Goal: Register for event/course

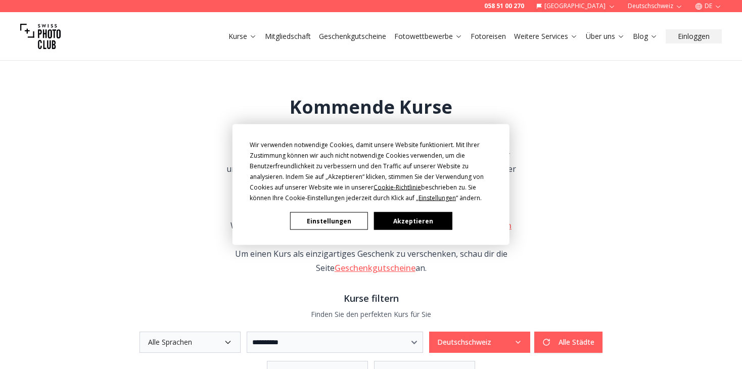
click at [408, 225] on button "Akzeptieren" at bounding box center [413, 221] width 78 height 18
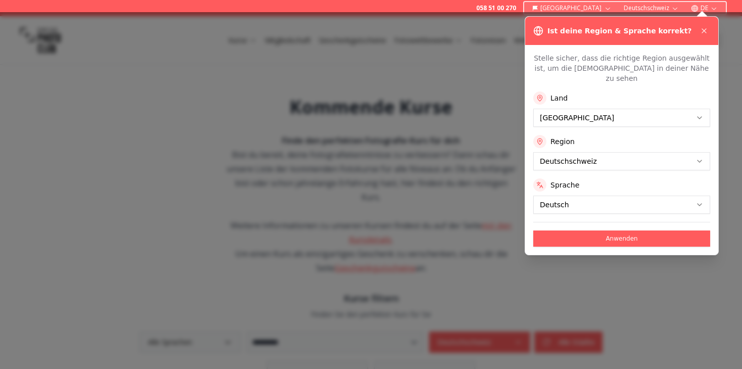
scroll to position [101, 0]
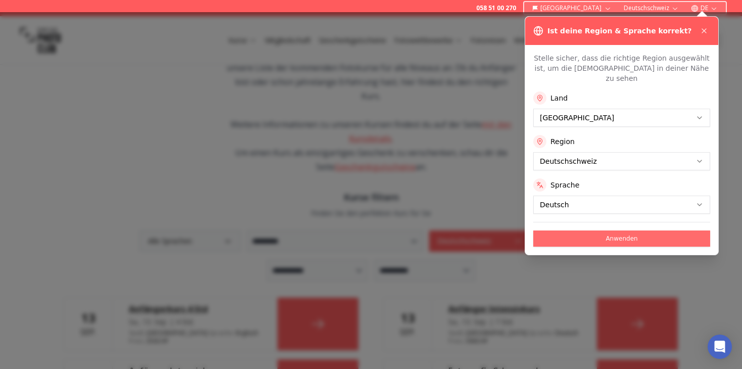
click at [630, 233] on button "Anwenden" at bounding box center [621, 238] width 177 height 16
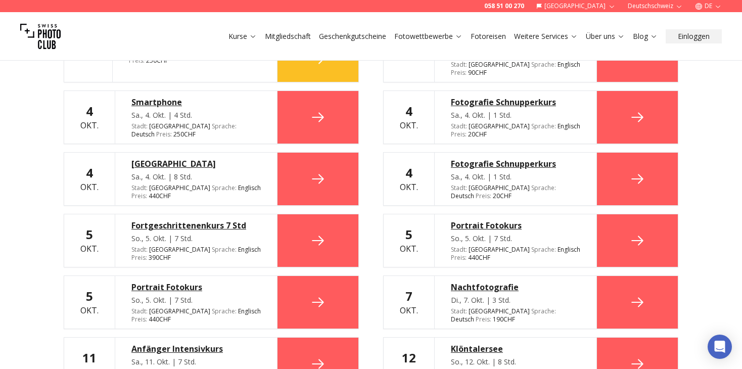
scroll to position [1212, 0]
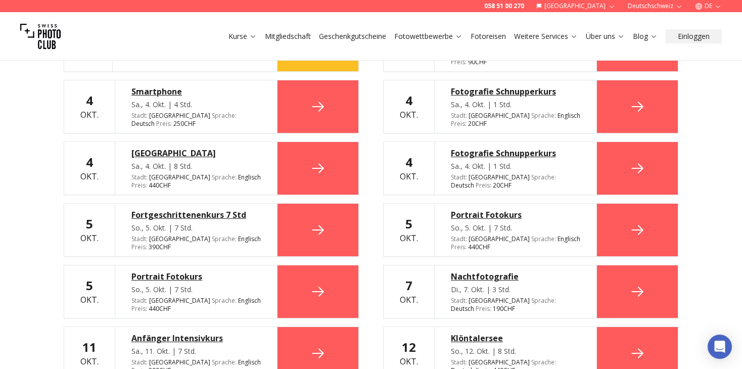
click at [491, 270] on div "Nachtfotografie" at bounding box center [515, 276] width 129 height 12
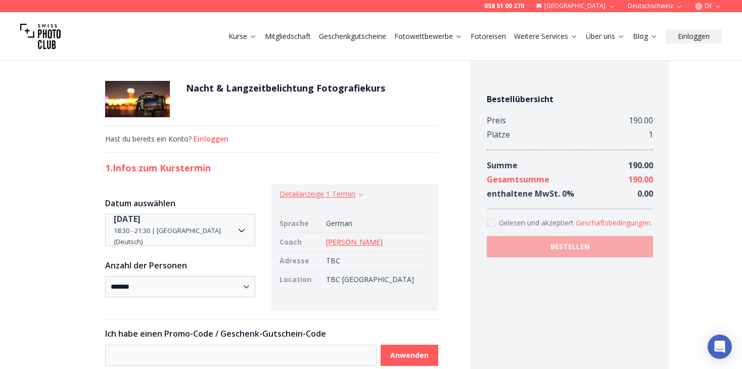
click at [362, 195] on icon "button" at bounding box center [361, 194] width 8 height 8
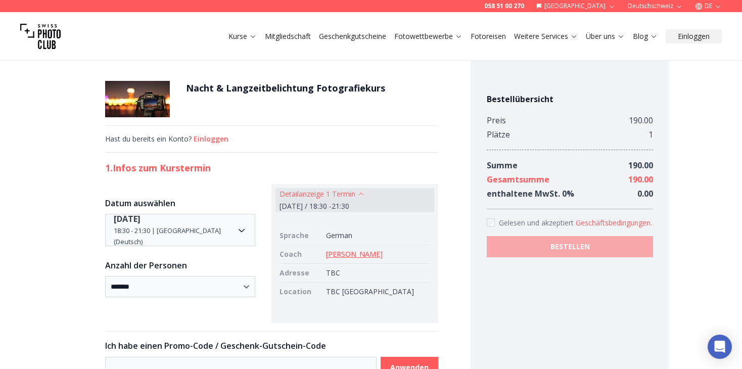
click at [281, 38] on link "Mitgliedschaft" at bounding box center [288, 36] width 46 height 10
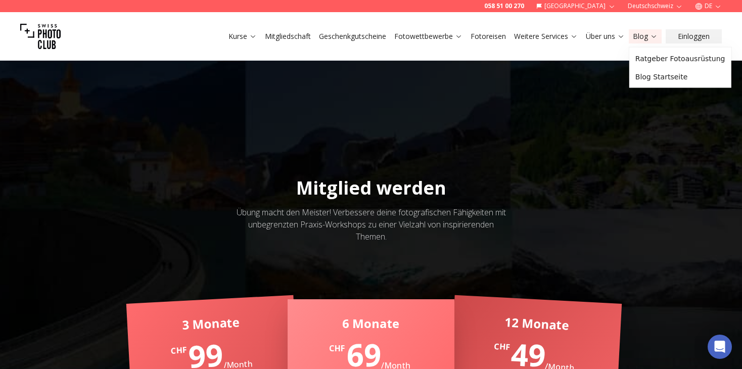
click at [656, 34] on icon at bounding box center [654, 36] width 8 height 8
click at [657, 78] on link "Blog Startseite" at bounding box center [680, 77] width 98 height 18
